Goal: Navigation & Orientation: Find specific page/section

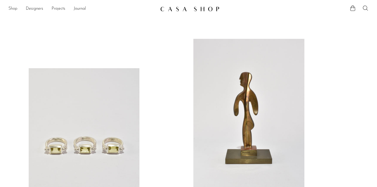
click at [11, 8] on link "Shop" at bounding box center [12, 9] width 9 height 7
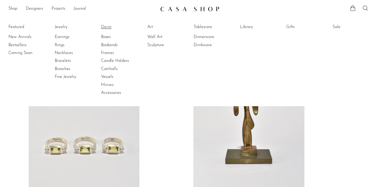
click at [106, 26] on link "Decor" at bounding box center [120, 27] width 39 height 6
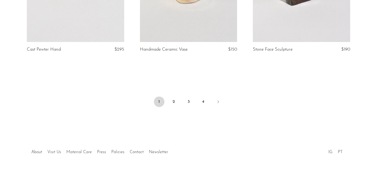
scroll to position [1908, 0]
click at [176, 104] on link "2" at bounding box center [173, 102] width 11 height 11
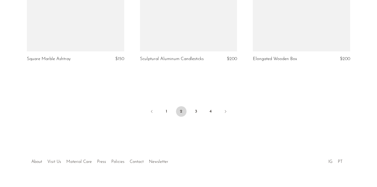
scroll to position [1885, 0]
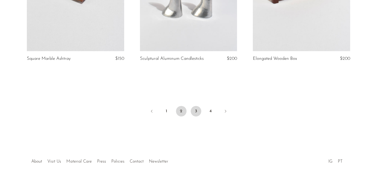
click at [195, 110] on link "3" at bounding box center [195, 111] width 11 height 11
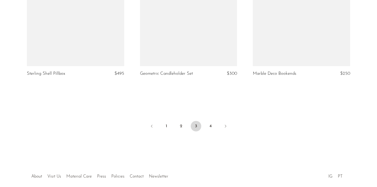
scroll to position [1904, 0]
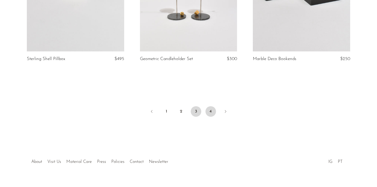
click at [208, 106] on link "4" at bounding box center [210, 111] width 11 height 11
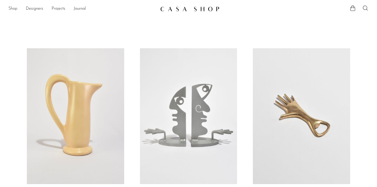
click at [15, 7] on link "Shop" at bounding box center [12, 9] width 9 height 7
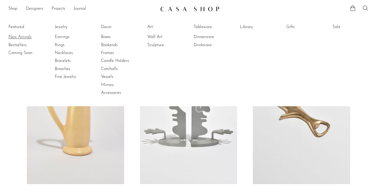
click at [15, 37] on link "New Arrivals" at bounding box center [27, 37] width 39 height 6
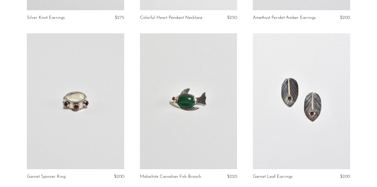
scroll to position [1293, 0]
